Goal: Navigation & Orientation: Find specific page/section

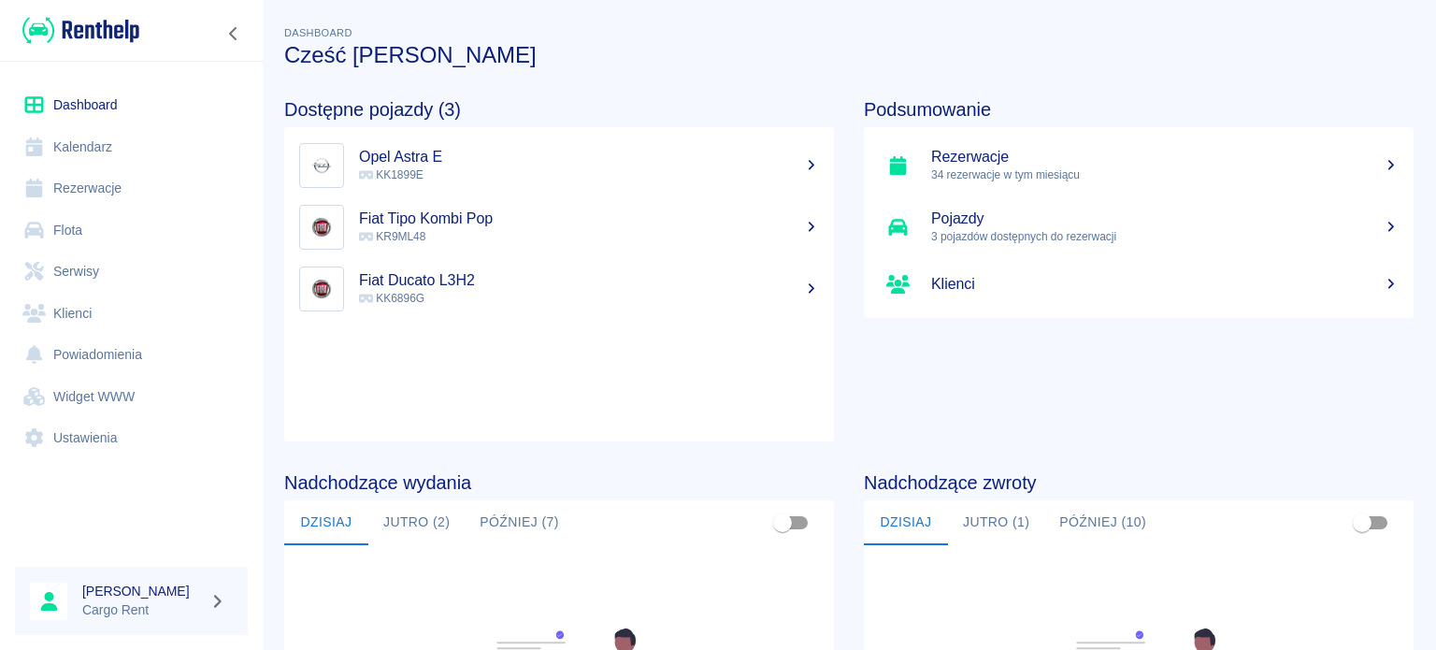
click at [104, 22] on img at bounding box center [80, 30] width 117 height 31
click at [91, 152] on link "Kalendarz" at bounding box center [131, 147] width 233 height 42
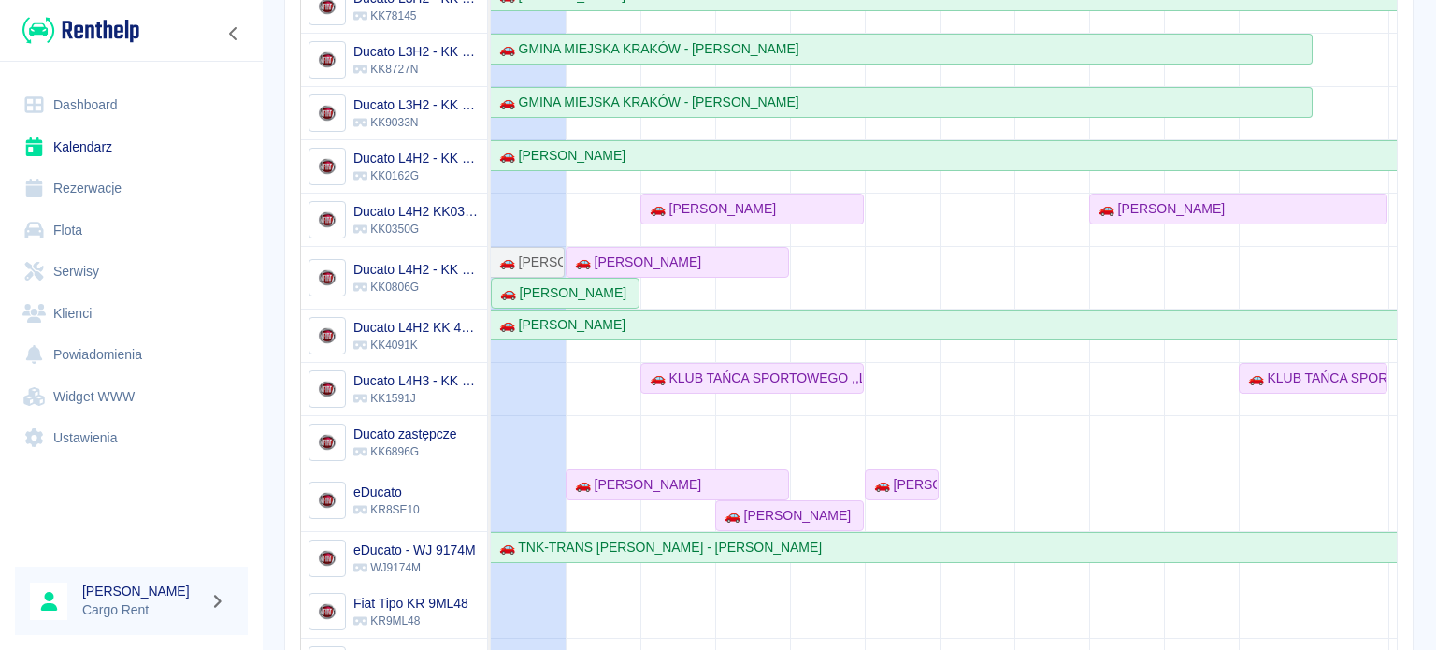
scroll to position [90, 0]
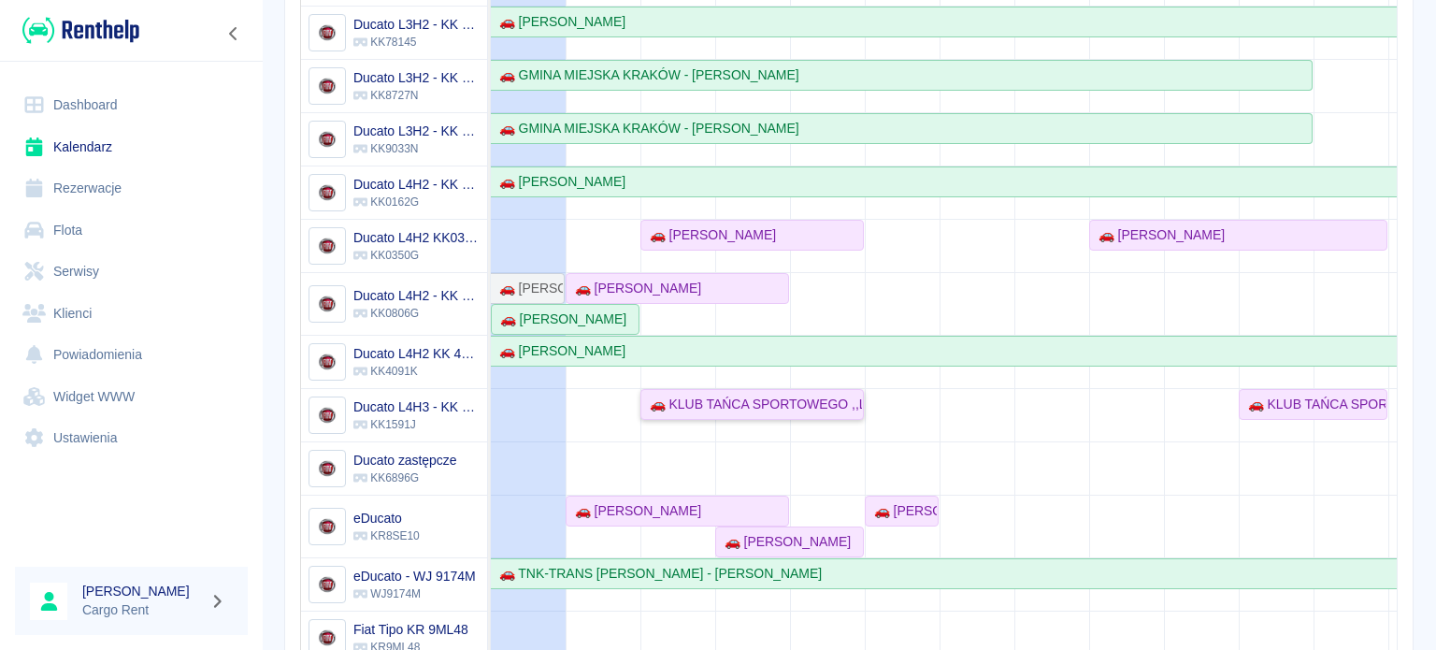
click at [800, 403] on div "🚗 KLUB TAŃCA SPORTOWEGO ,,LIDERKI'' - [PERSON_NAME]" at bounding box center [752, 405] width 220 height 20
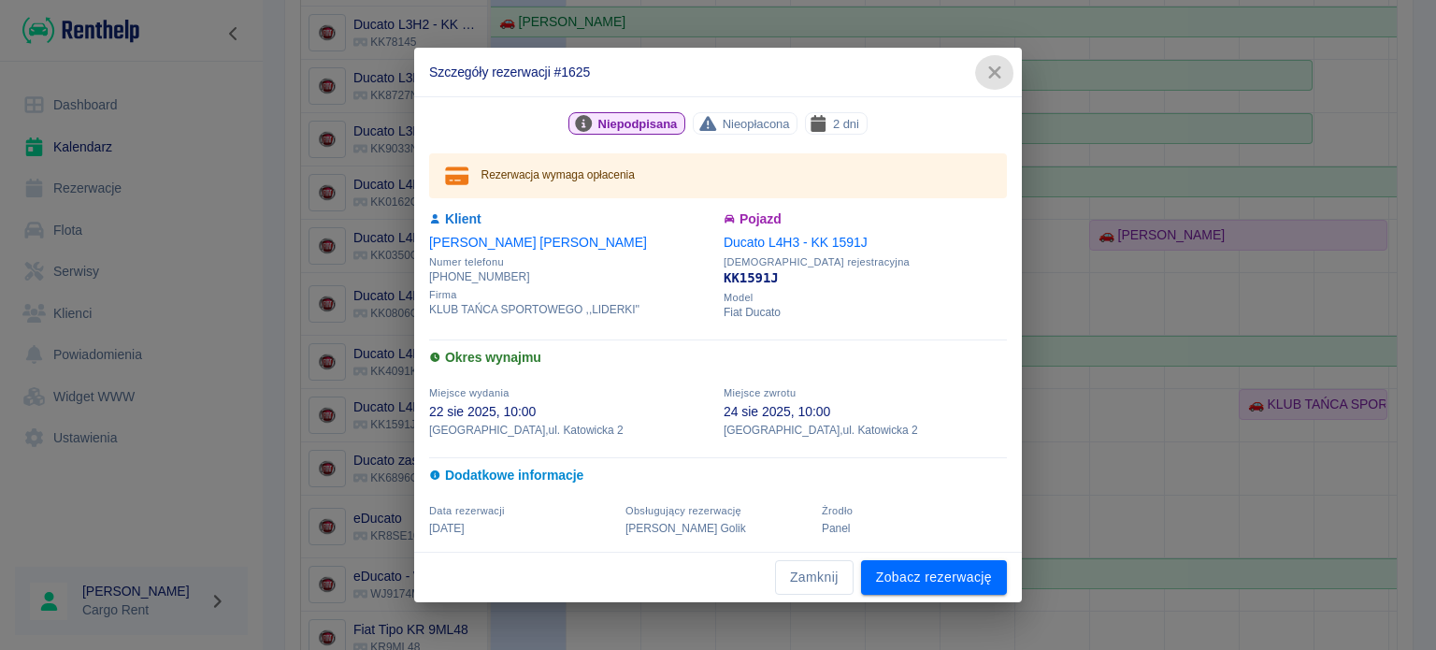
click at [997, 74] on icon "button" at bounding box center [994, 72] width 12 height 12
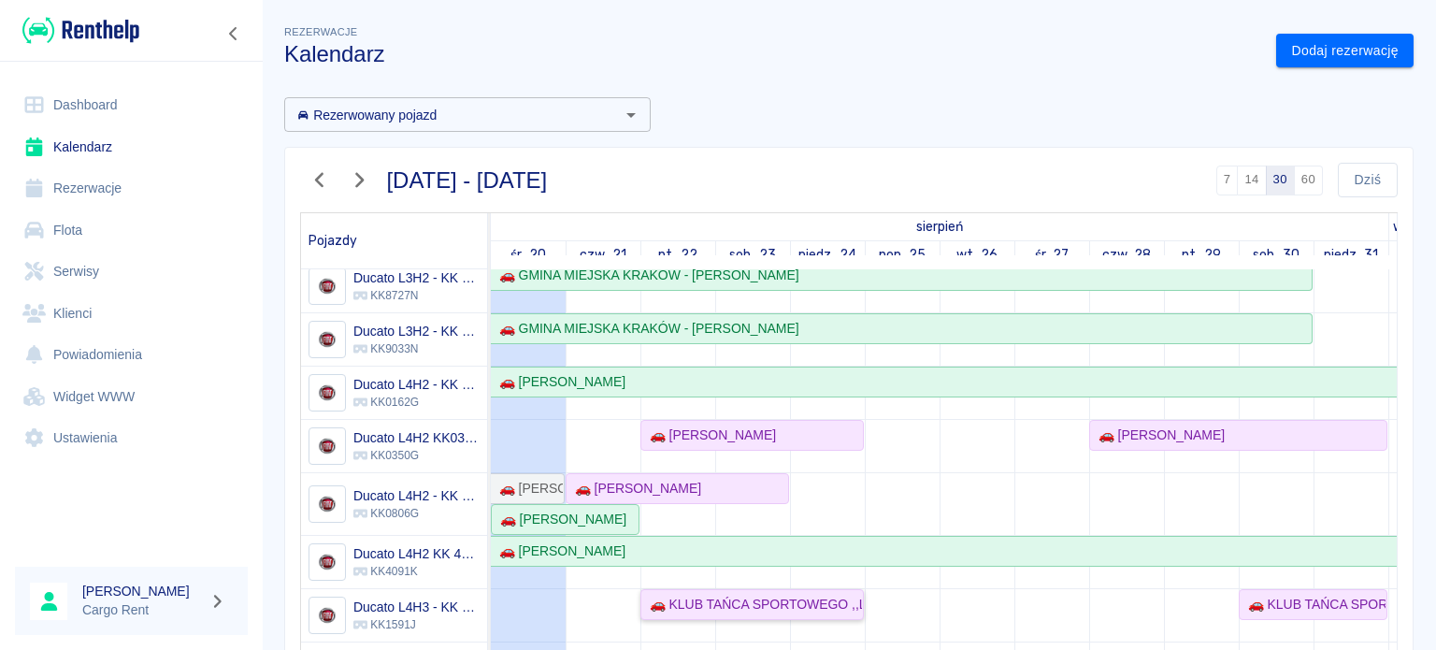
scroll to position [166, 0]
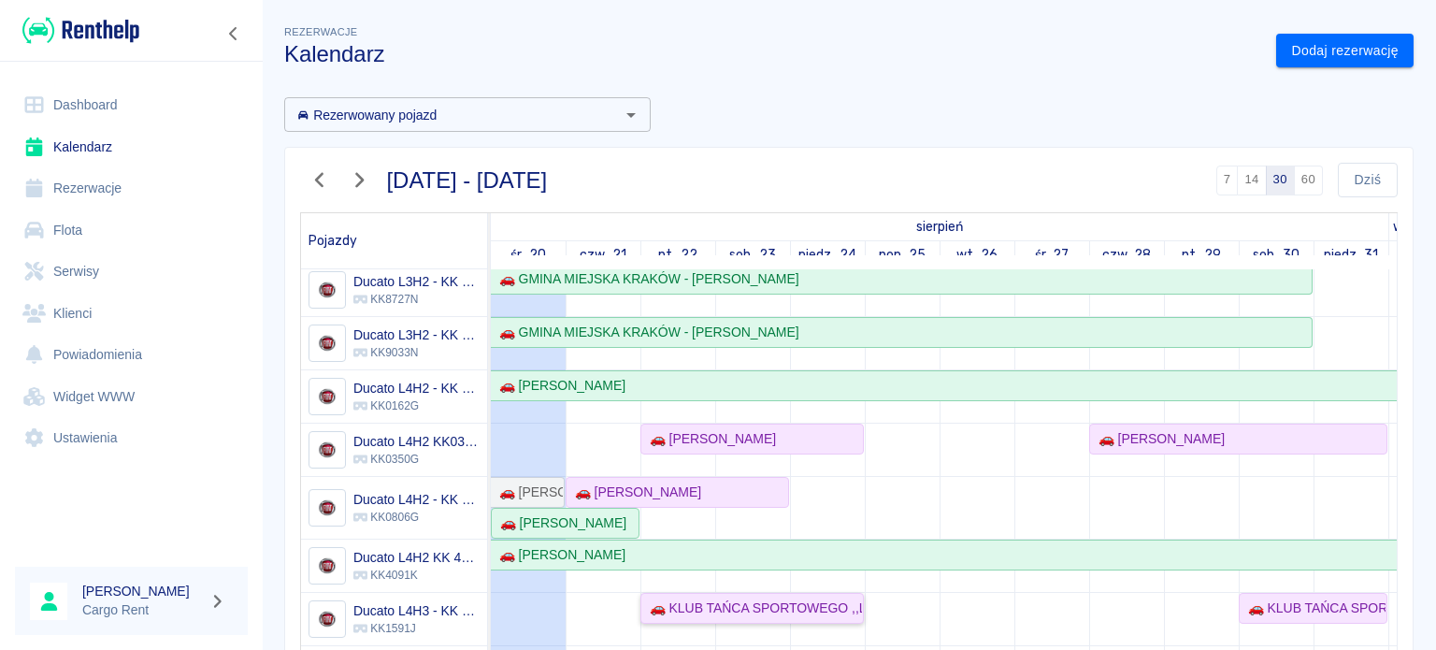
click at [723, 611] on div "🚗 KLUB TAŃCA SPORTOWEGO ,,LIDERKI'' - Krzysztof Suchanek" at bounding box center [752, 608] width 220 height 20
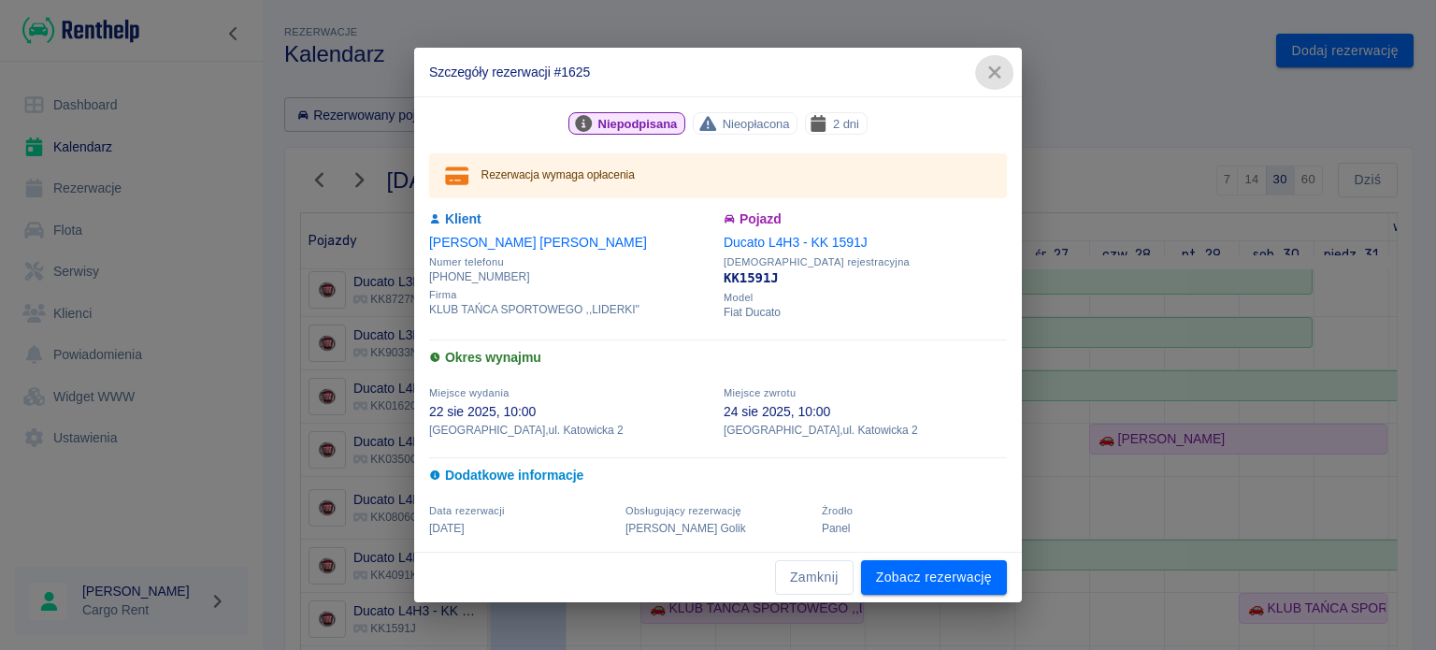
click at [983, 70] on icon "button" at bounding box center [995, 73] width 24 height 20
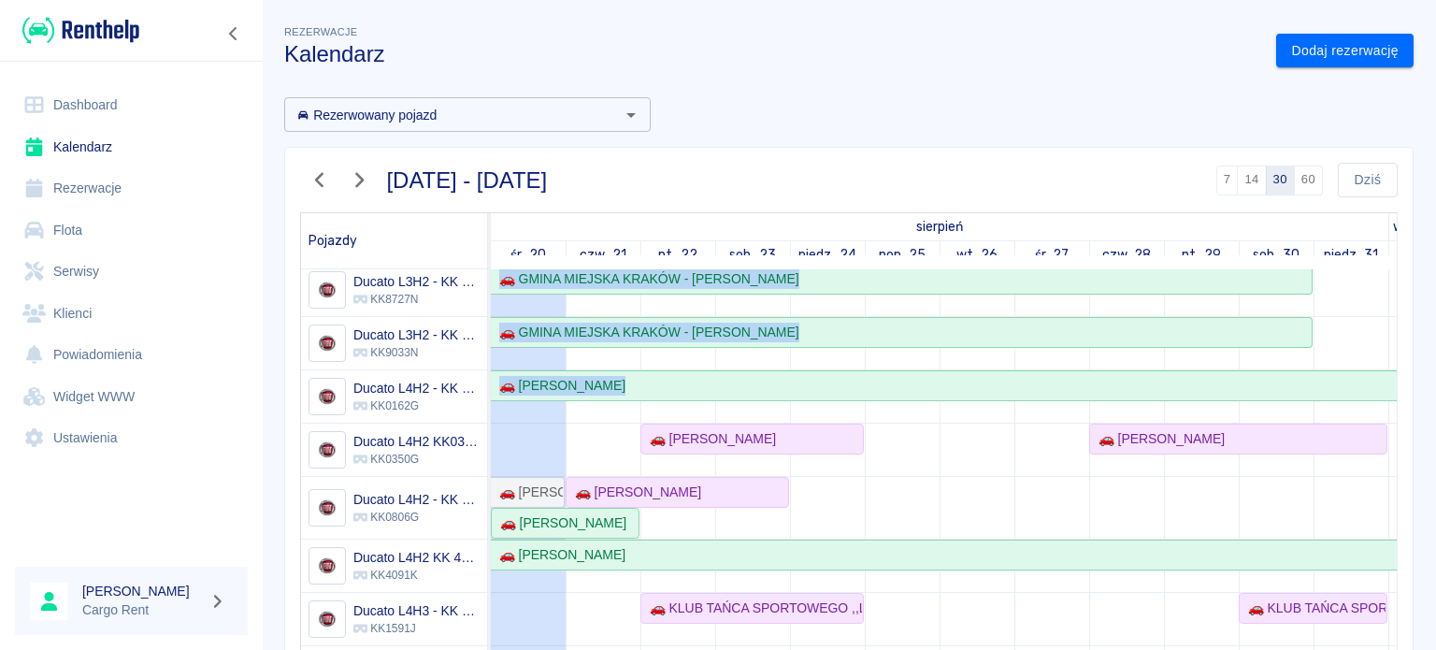
drag, startPoint x: 865, startPoint y: 488, endPoint x: 648, endPoint y: 433, distance: 223.8
click at [233, 155] on link "Kalendarz" at bounding box center [131, 147] width 233 height 42
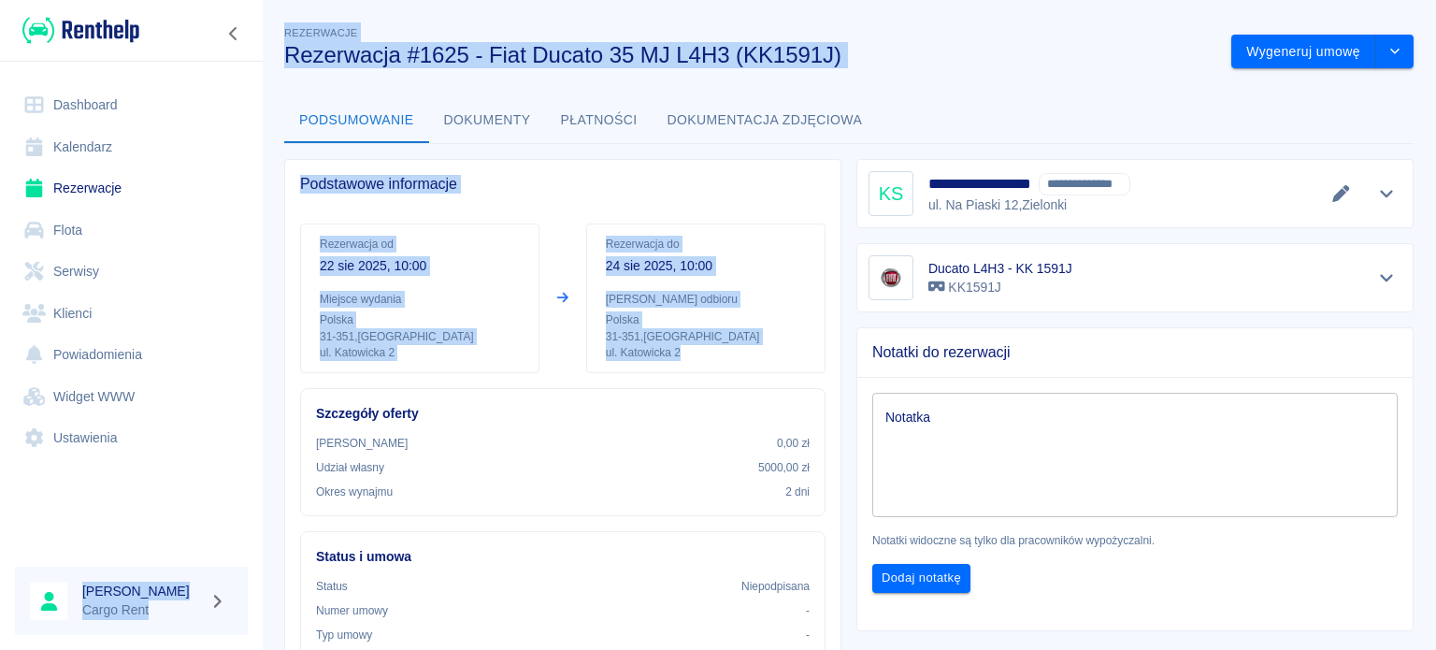
drag, startPoint x: 677, startPoint y: 349, endPoint x: 253, endPoint y: 200, distance: 448.9
click at [253, 200] on div "**********" at bounding box center [718, 325] width 1436 height 650
click at [263, 200] on div "**********" at bounding box center [849, 565] width 1174 height 1117
